Goal: Obtain resource: Download file/media

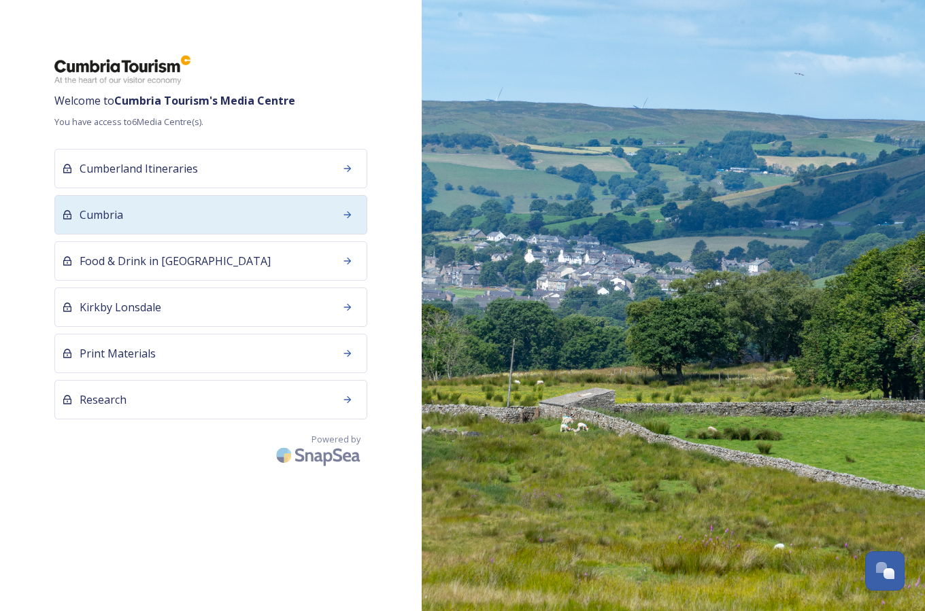
click at [214, 213] on div "Cumbria" at bounding box center [210, 214] width 313 height 39
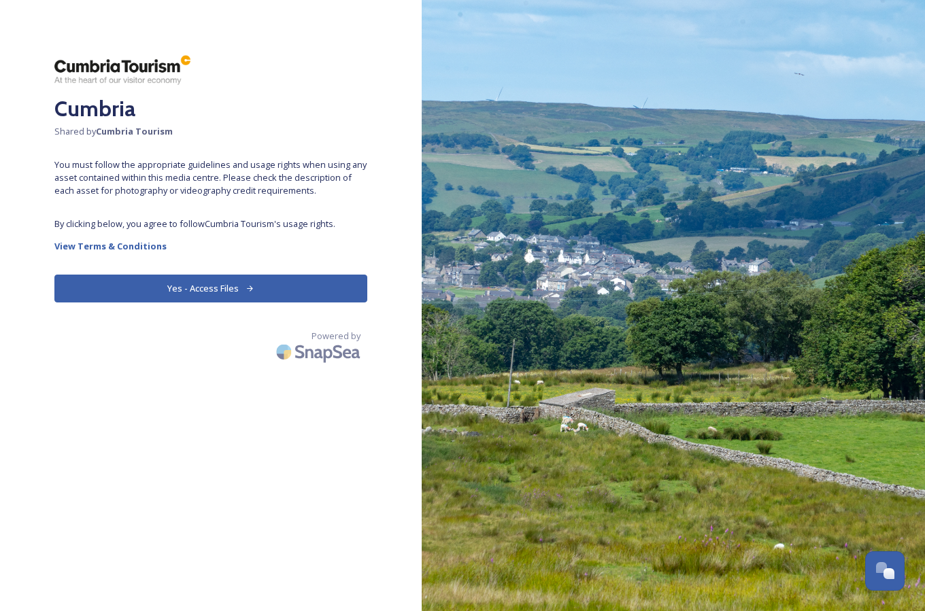
click at [286, 290] on button "Yes - Access Files" at bounding box center [210, 289] width 313 height 28
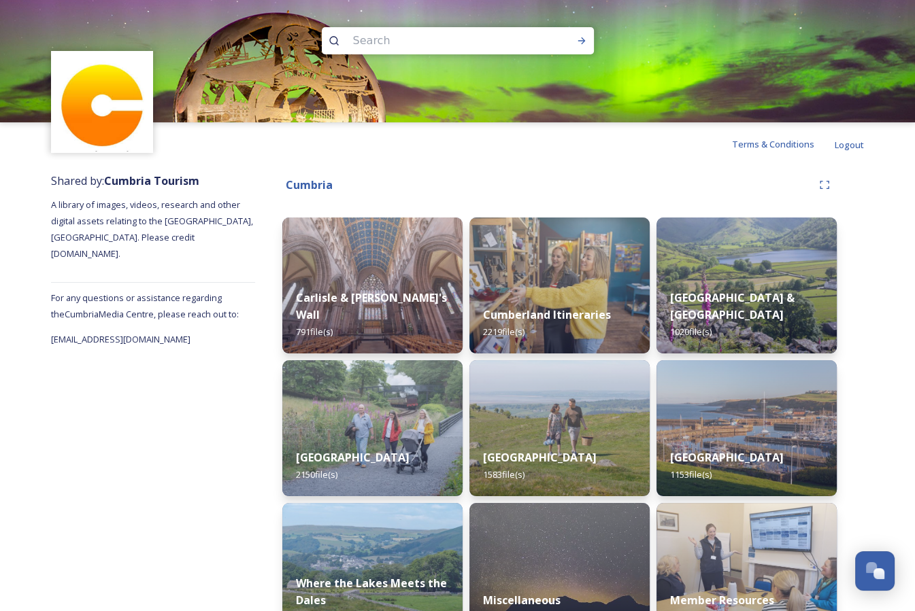
click at [514, 43] on input at bounding box center [439, 41] width 186 height 30
type input "[PERSON_NAME]"
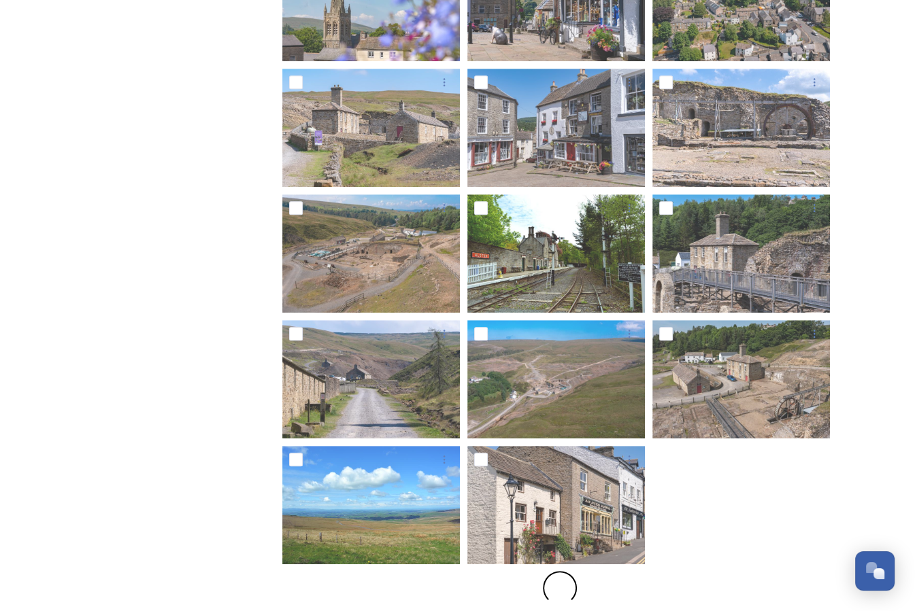
scroll to position [560, 0]
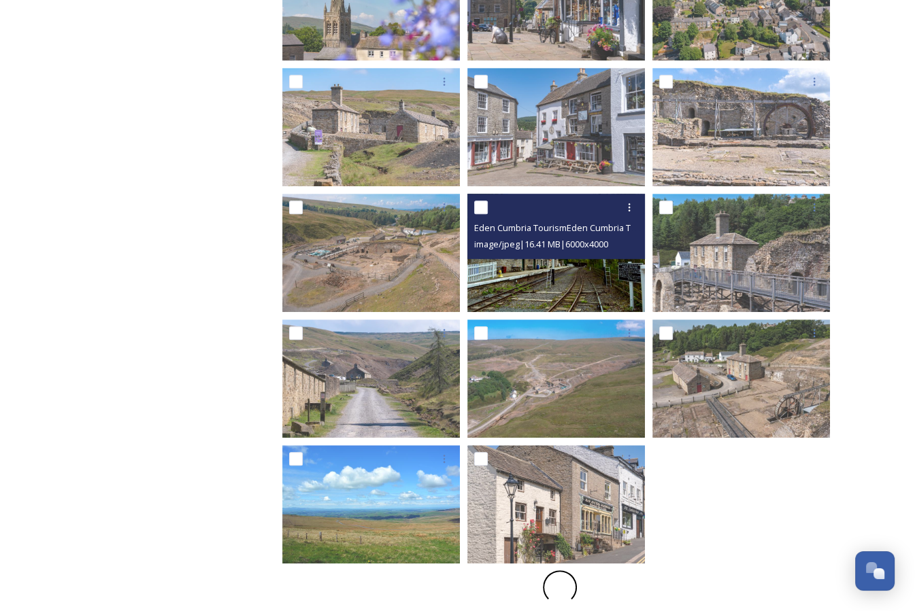
click at [533, 222] on div "Eden Cumbria TourismEden Cumbria Tourism15.jpg" at bounding box center [557, 228] width 167 height 16
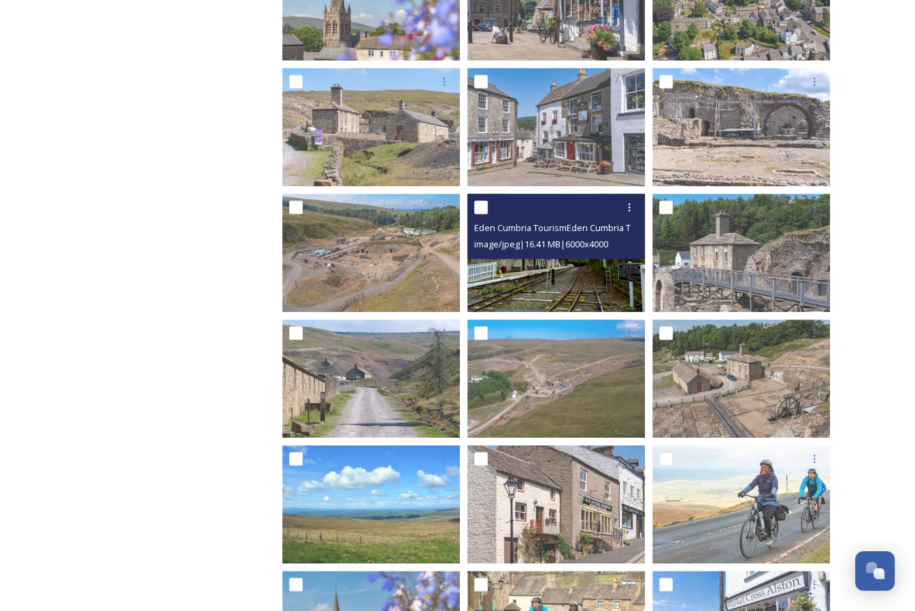
click at [539, 281] on img at bounding box center [555, 253] width 177 height 118
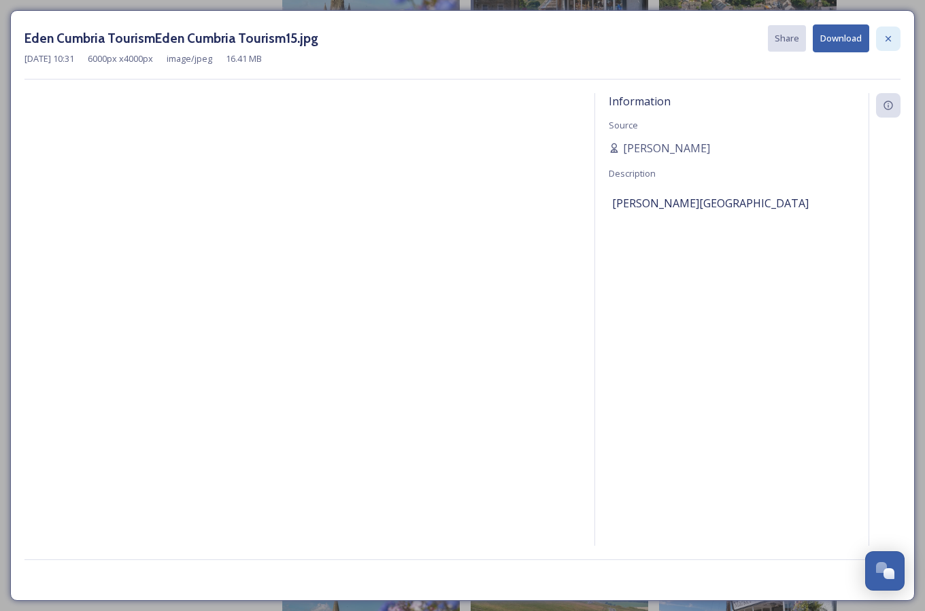
click at [884, 34] on icon at bounding box center [888, 38] width 11 height 11
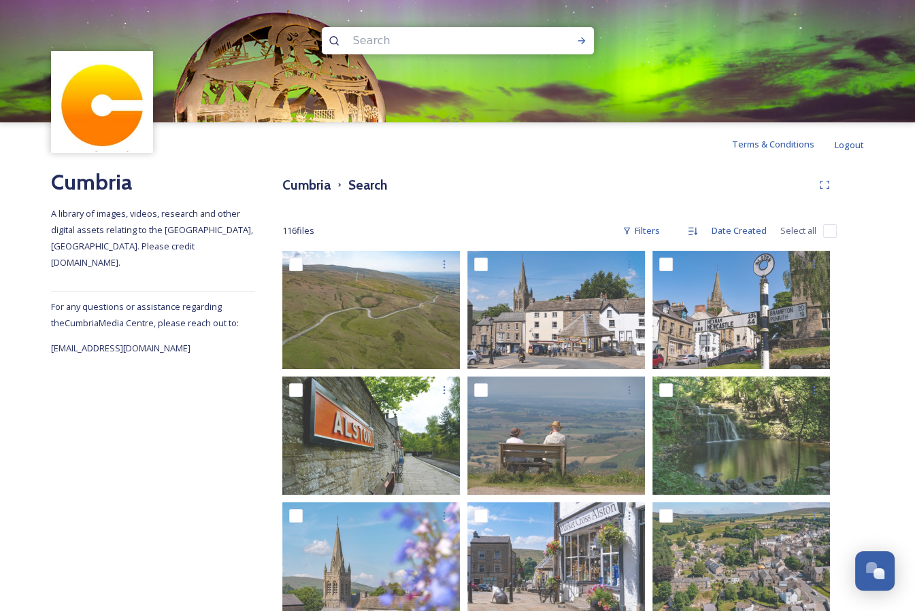
click at [465, 49] on input at bounding box center [439, 41] width 186 height 30
paste input "Epiacum"
type input "Epiacum"
click at [574, 39] on div "Run Search" at bounding box center [581, 41] width 24 height 24
